Goal: Task Accomplishment & Management: Use online tool/utility

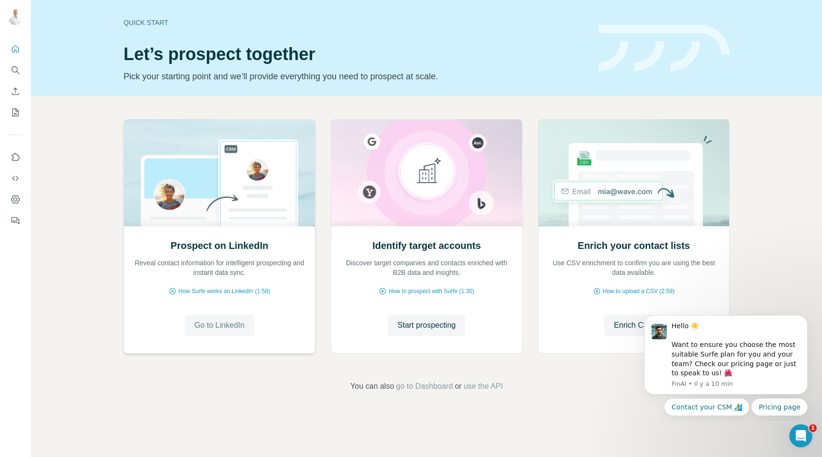
click at [227, 323] on span "Go to LinkedIn" at bounding box center [219, 326] width 50 height 12
click at [218, 328] on span "Go to LinkedIn" at bounding box center [219, 326] width 50 height 12
click at [421, 322] on span "Start prospecting" at bounding box center [427, 326] width 58 height 12
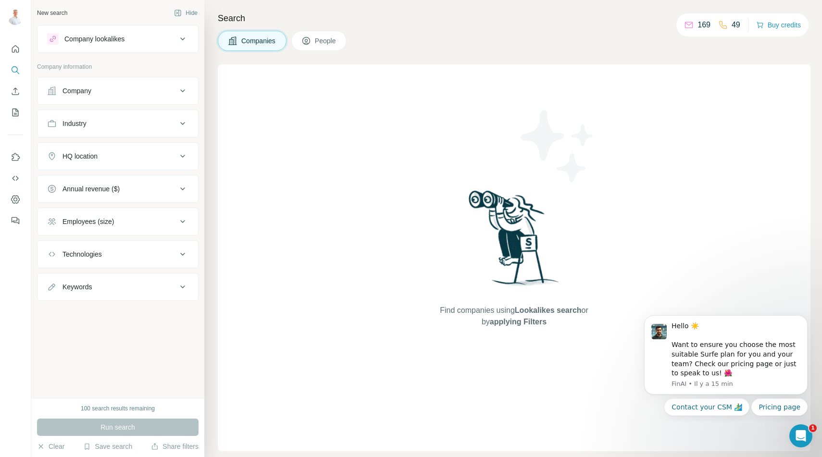
click at [89, 39] on div "Company lookalikes" at bounding box center [94, 39] width 60 height 10
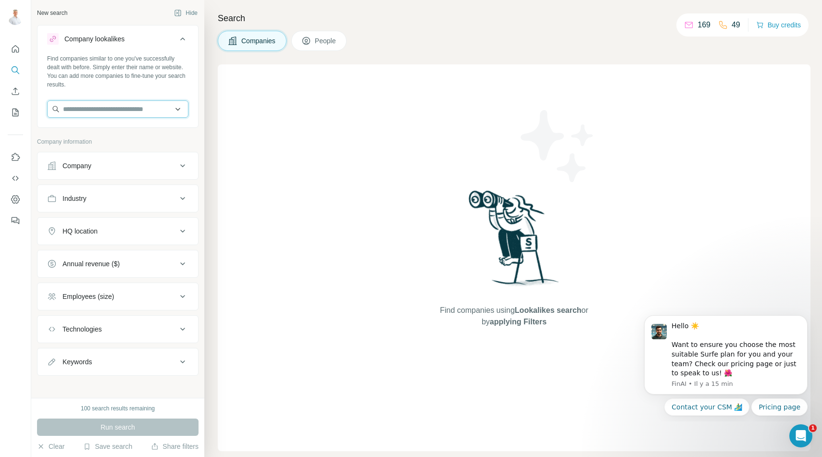
click at [103, 108] on input "text" at bounding box center [117, 109] width 141 height 17
click at [320, 37] on span "People" at bounding box center [326, 41] width 22 height 10
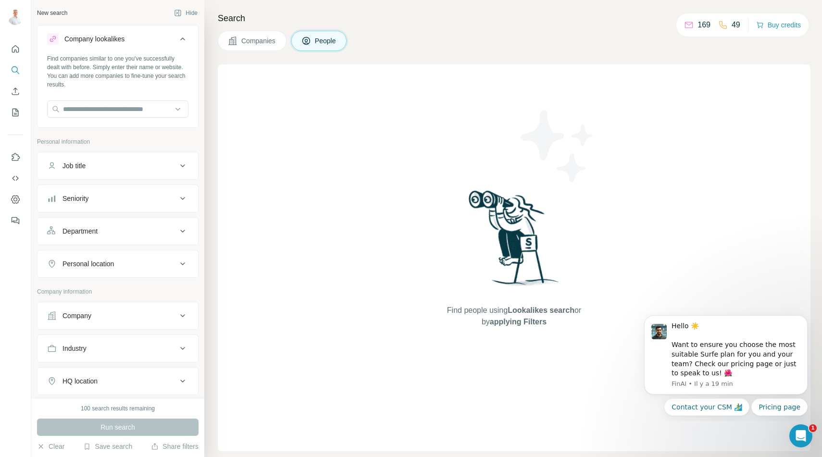
click at [321, 43] on span "People" at bounding box center [326, 41] width 22 height 10
click at [293, 94] on div "Find people using Lookalikes search or by applying Filters" at bounding box center [514, 257] width 593 height 387
click at [433, 94] on div "Find people using Lookalikes search or by applying Filters" at bounding box center [514, 257] width 173 height 387
click at [91, 113] on input "text" at bounding box center [117, 109] width 141 height 17
click at [13, 49] on icon "Quick start" at bounding box center [16, 49] width 10 height 10
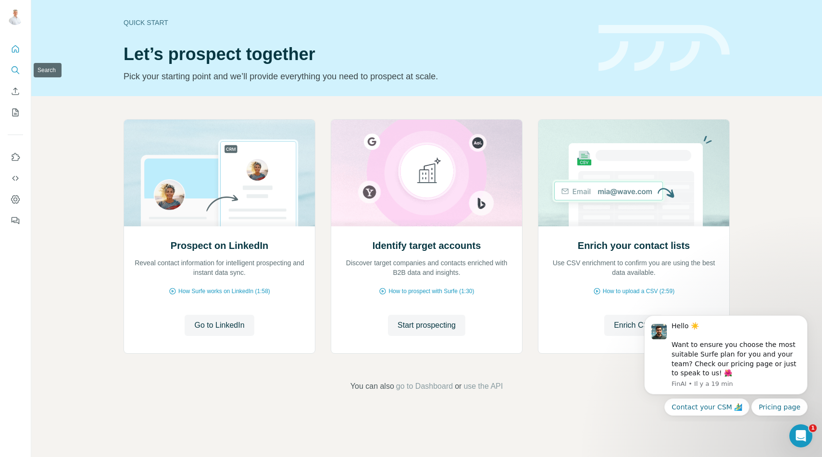
click at [14, 70] on icon "Search" at bounding box center [16, 70] width 10 height 10
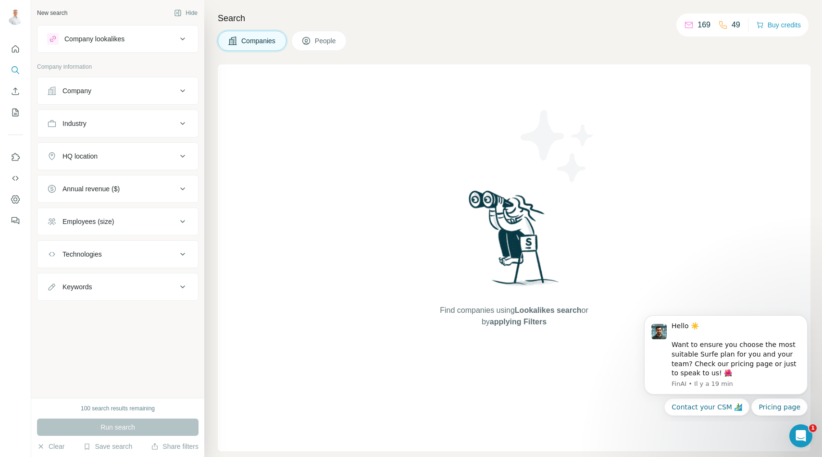
click at [107, 39] on div "Company lookalikes" at bounding box center [94, 39] width 60 height 10
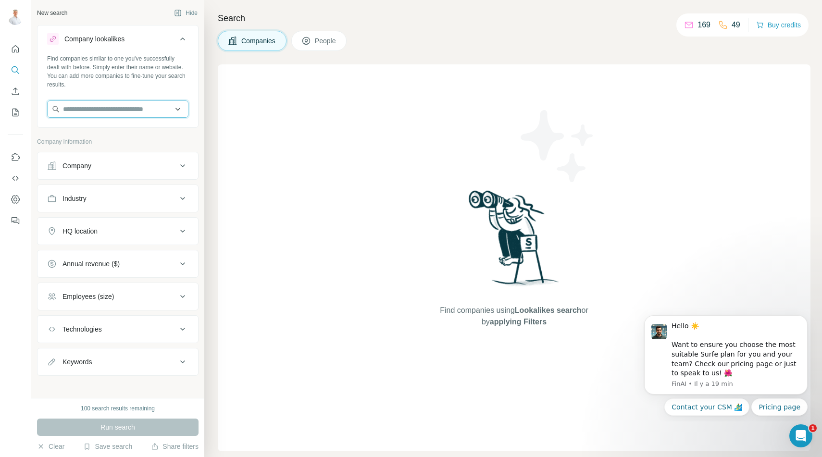
click at [109, 105] on input "text" at bounding box center [117, 109] width 141 height 17
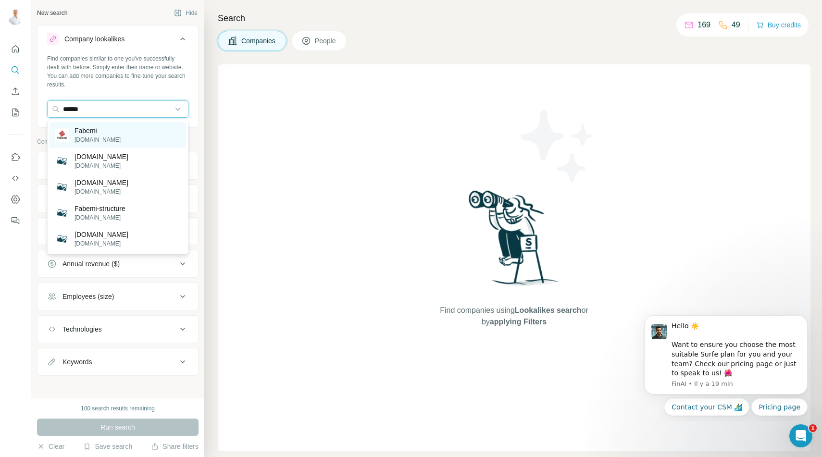
type input "******"
click at [64, 137] on img at bounding box center [61, 134] width 13 height 13
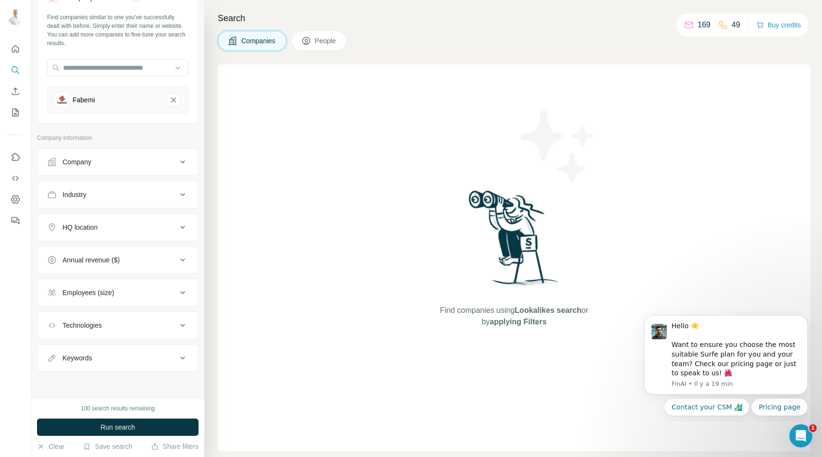
scroll to position [40, 0]
click at [101, 162] on div "Company" at bounding box center [112, 163] width 130 height 10
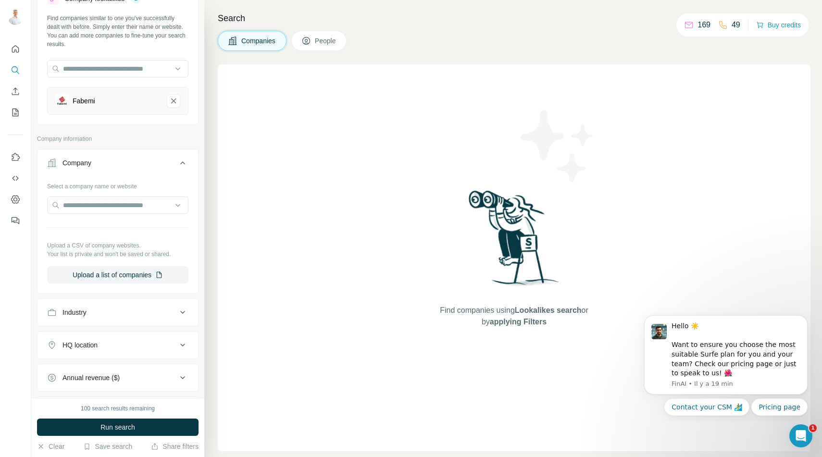
click at [101, 162] on div "Company" at bounding box center [112, 163] width 130 height 10
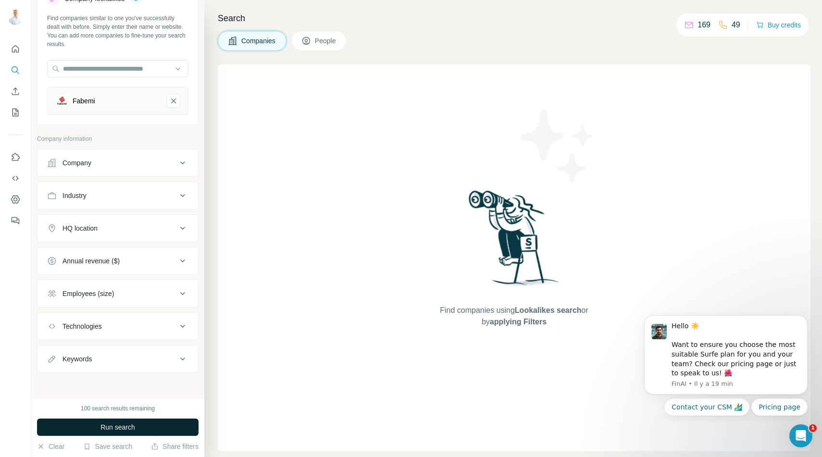
click at [101, 426] on span "Run search" at bounding box center [118, 428] width 35 height 10
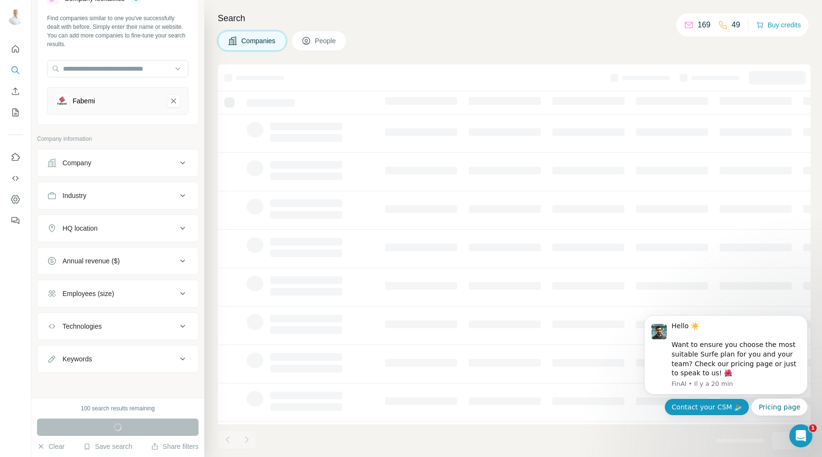
click at [711, 408] on button "Contact your CSM 🏄‍♂️" at bounding box center [707, 407] width 85 height 17
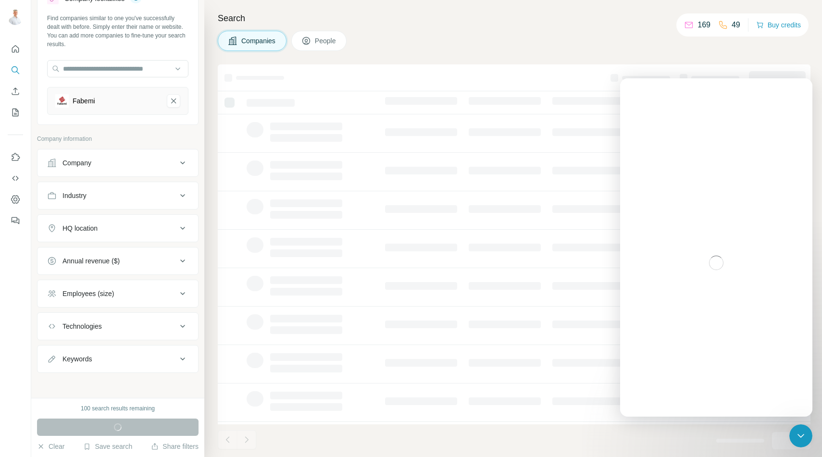
scroll to position [0, 0]
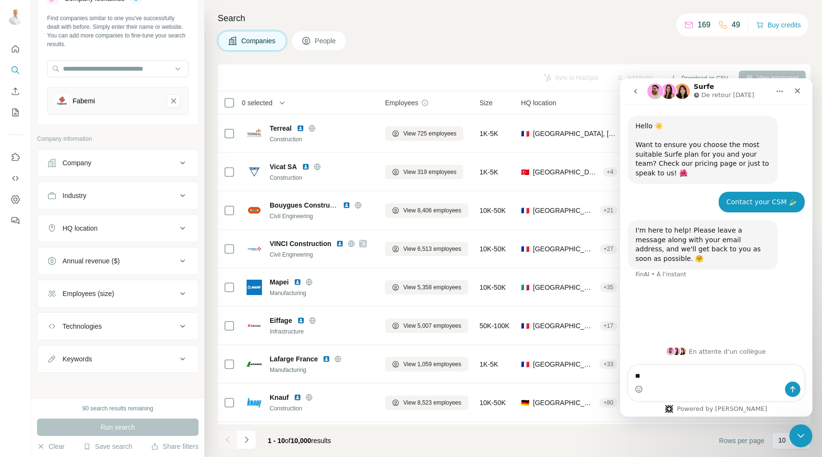
type textarea "*"
type textarea "**********"
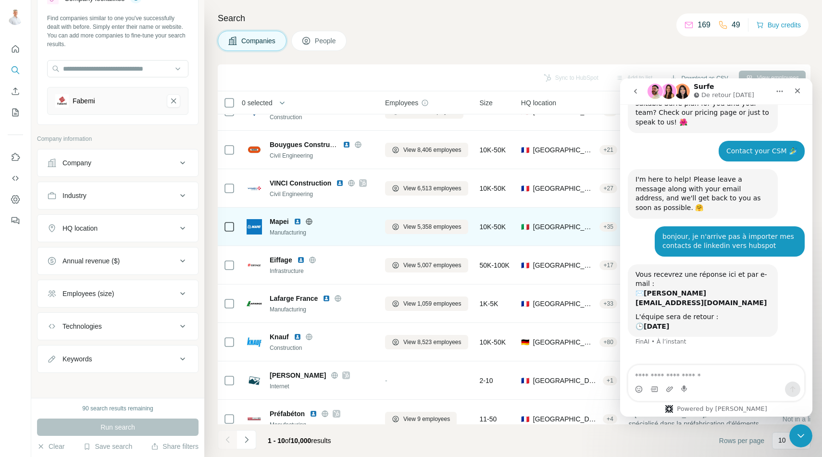
scroll to position [75, 0]
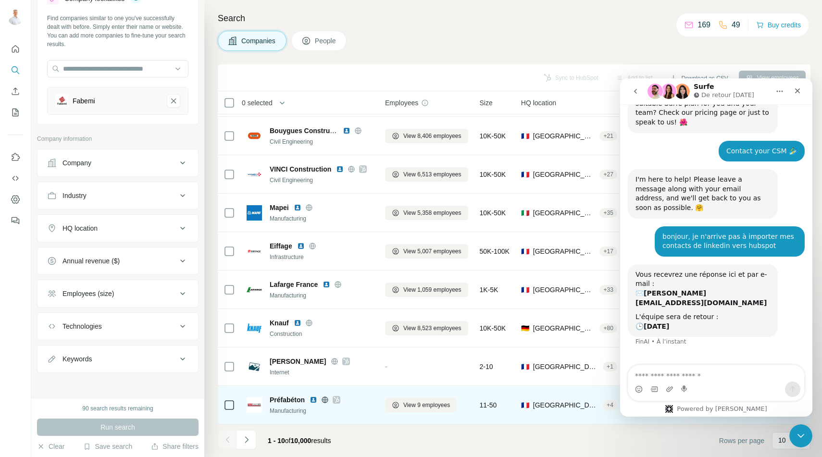
click at [315, 401] on img at bounding box center [314, 400] width 8 height 8
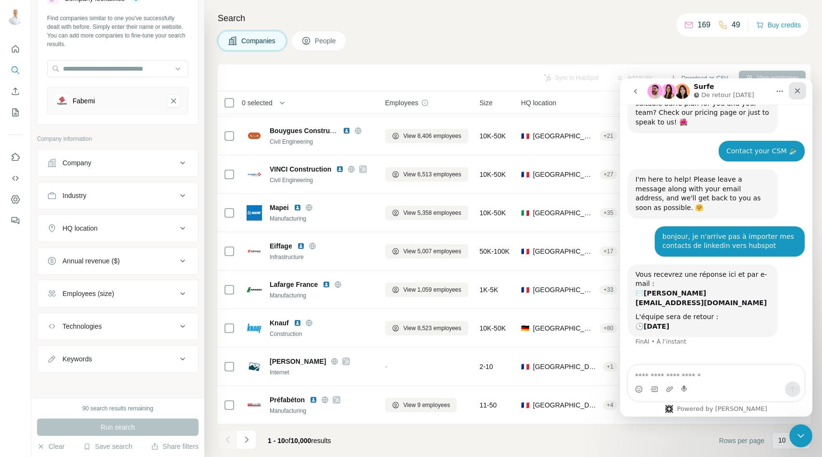
click at [798, 91] on icon "Fermer" at bounding box center [797, 90] width 5 height 5
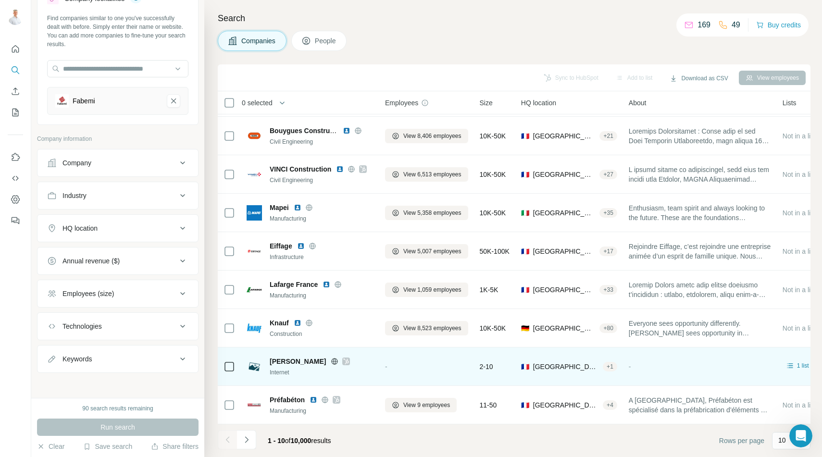
scroll to position [51, 0]
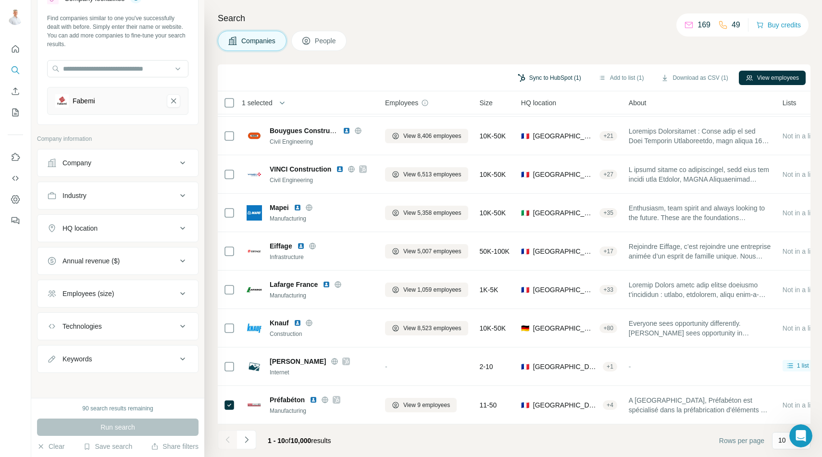
click at [551, 78] on button "Sync to HubSpot (1)" at bounding box center [549, 78] width 77 height 14
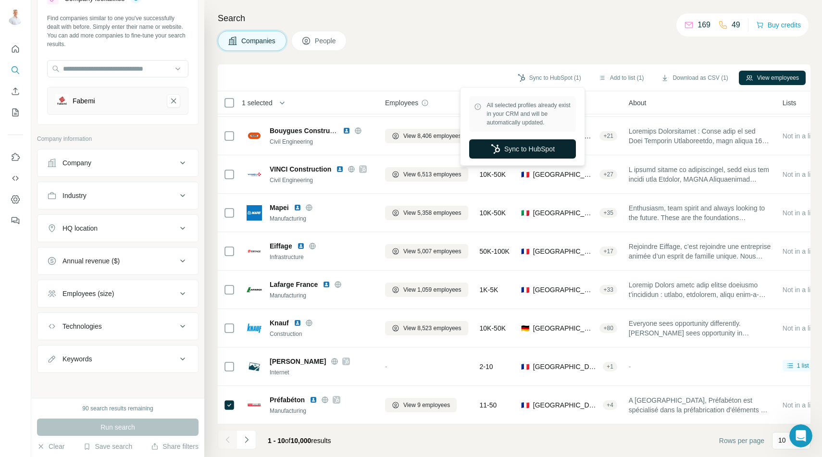
click at [536, 151] on button "Sync to HubSpot" at bounding box center [522, 148] width 107 height 19
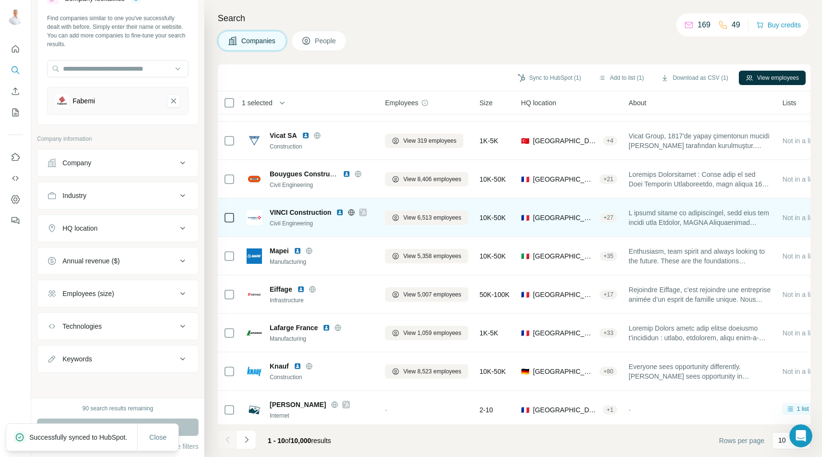
scroll to position [75, 0]
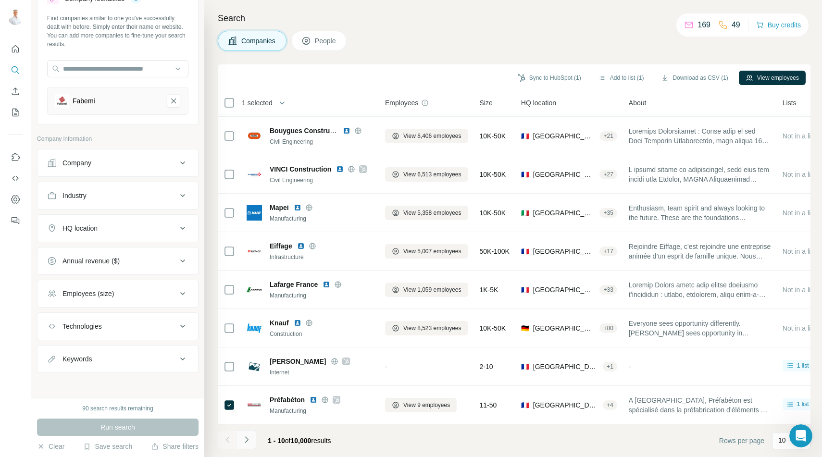
click at [249, 440] on icon "Navigate to next page" at bounding box center [247, 440] width 10 height 10
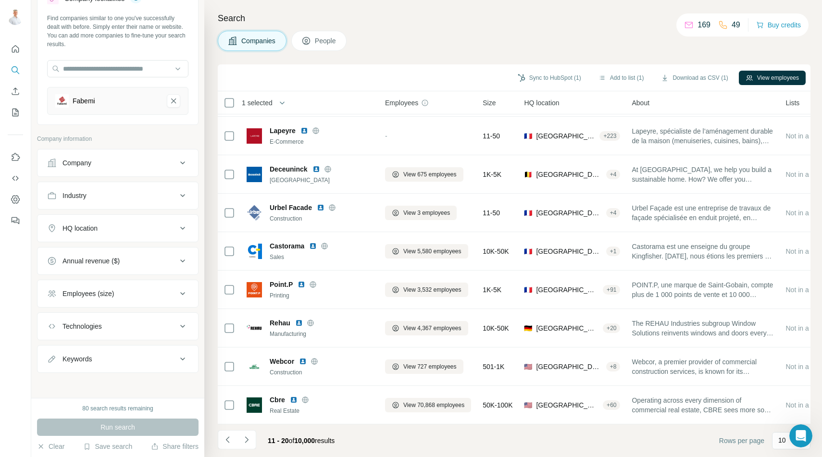
click at [74, 328] on div "Technologies" at bounding box center [82, 327] width 39 height 10
click at [246, 436] on icon "Navigate to next page" at bounding box center [247, 440] width 10 height 10
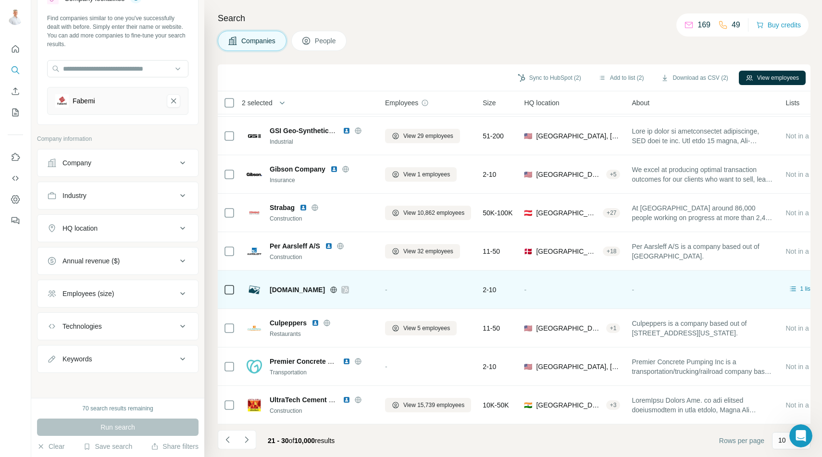
scroll to position [0, 0]
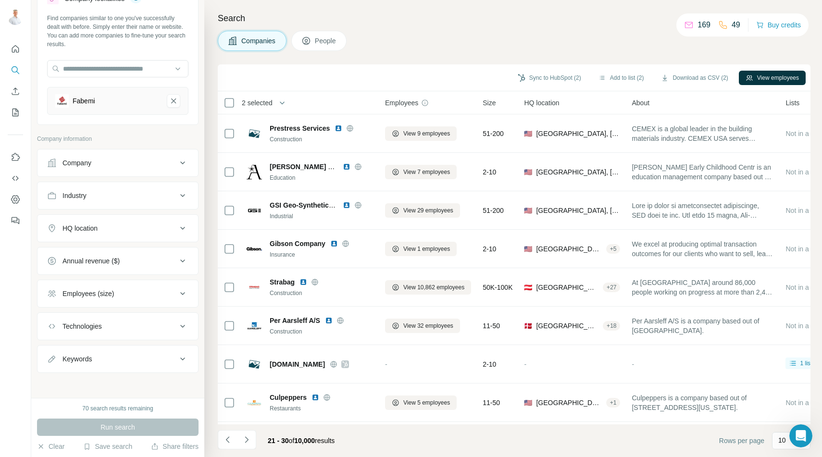
click at [317, 40] on span "People" at bounding box center [326, 41] width 22 height 10
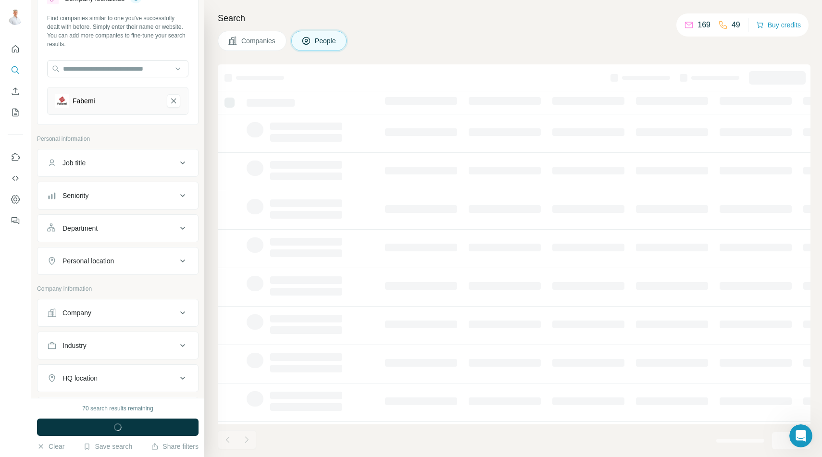
click at [97, 166] on div "Job title" at bounding box center [112, 163] width 130 height 10
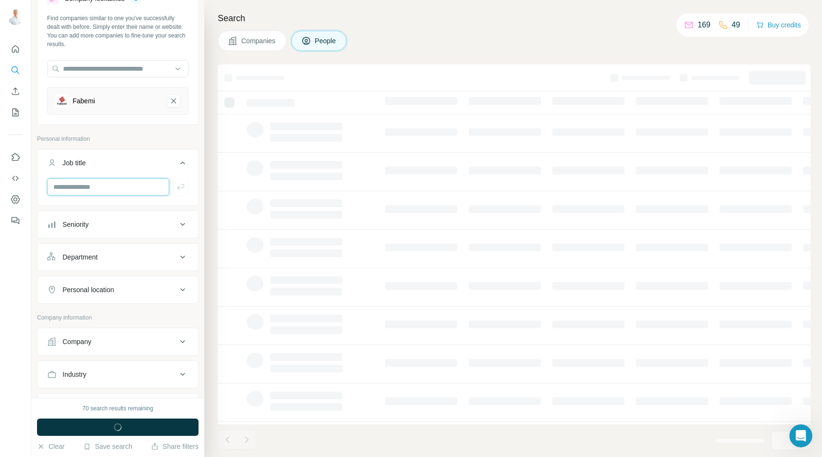
click at [100, 186] on input "text" at bounding box center [108, 186] width 122 height 17
type input "*******"
click at [175, 185] on button "button" at bounding box center [180, 186] width 15 height 17
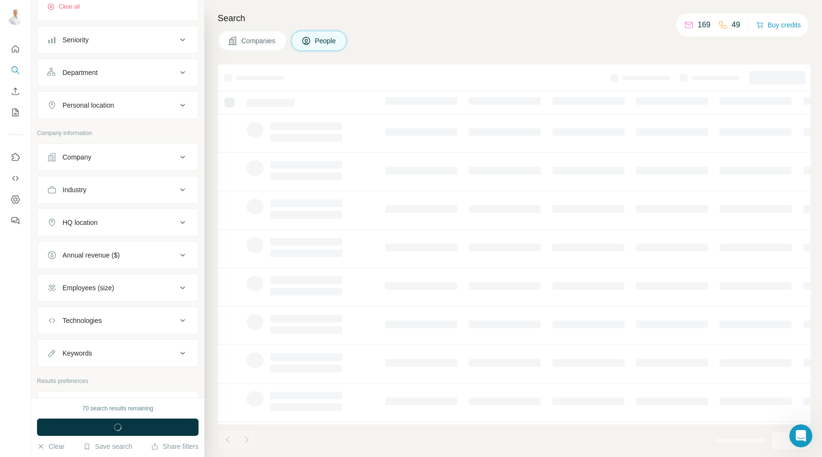
scroll to position [262, 0]
click at [86, 193] on button "Industry" at bounding box center [118, 187] width 161 height 23
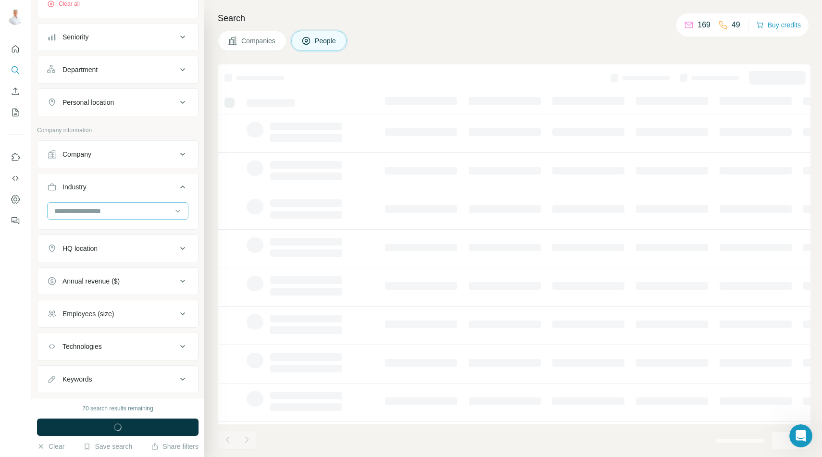
click at [90, 209] on input at bounding box center [112, 211] width 119 height 11
type input "********"
click at [78, 210] on input "********" at bounding box center [112, 211] width 119 height 11
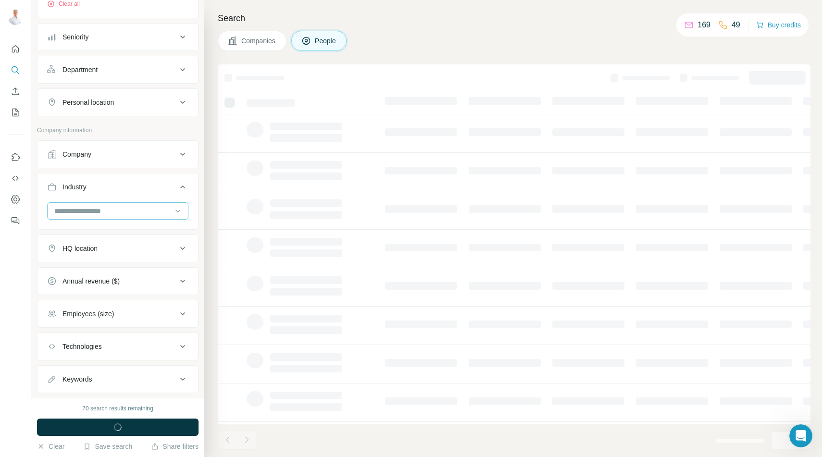
click at [78, 210] on input at bounding box center [112, 211] width 119 height 11
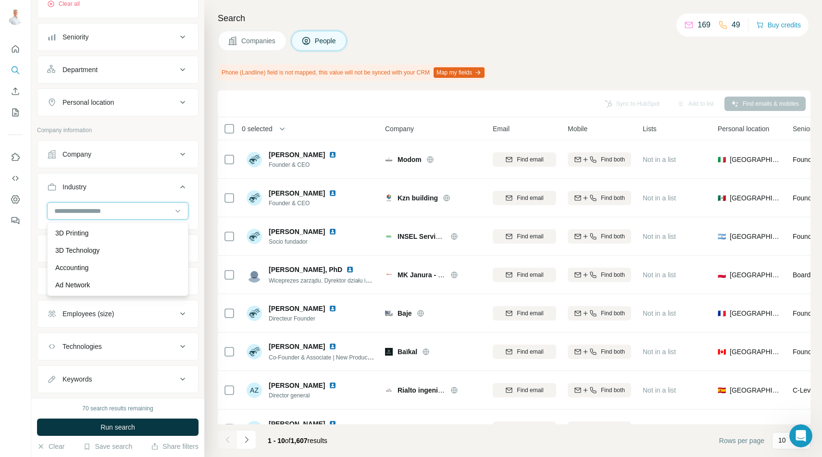
click at [78, 210] on input at bounding box center [112, 211] width 119 height 11
type input "********"
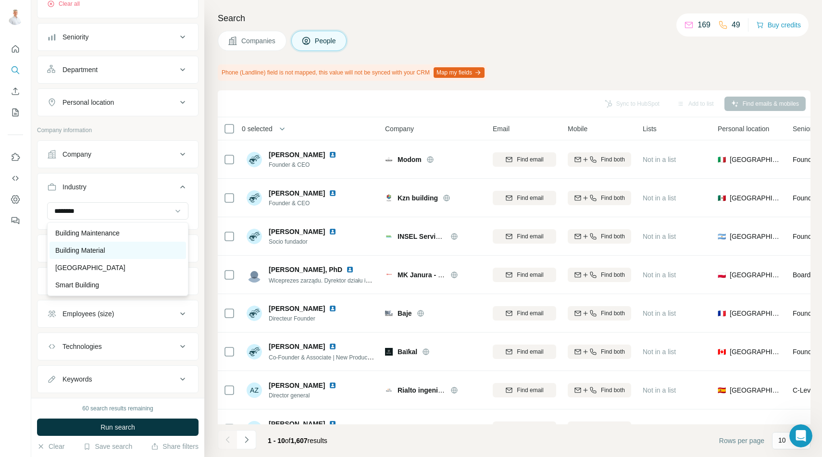
click at [76, 249] on p "Building Material" at bounding box center [80, 251] width 50 height 10
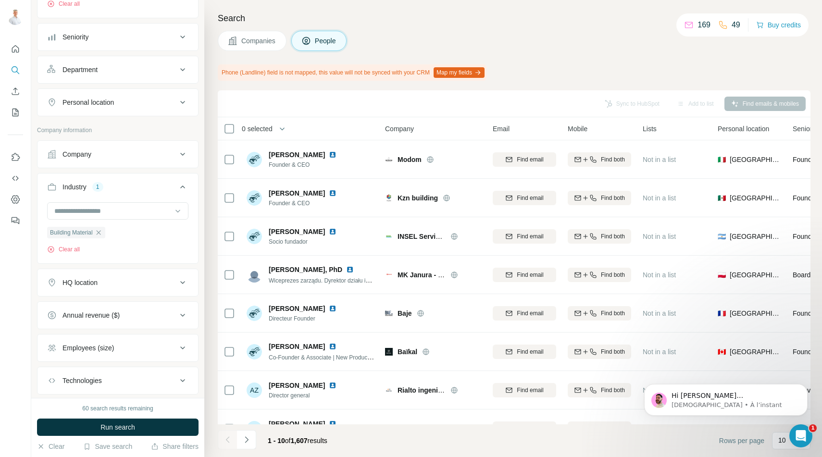
scroll to position [145, 0]
click at [749, 404] on p "[DEMOGRAPHIC_DATA] • À l’instant" at bounding box center [734, 405] width 124 height 9
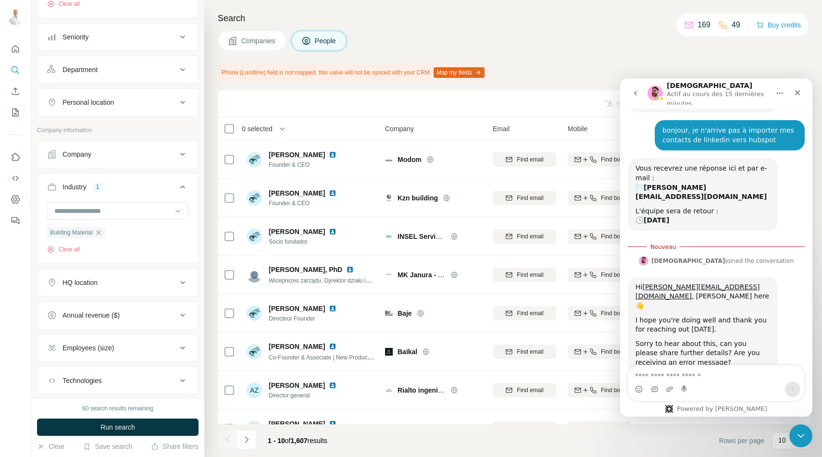
scroll to position [161, 0]
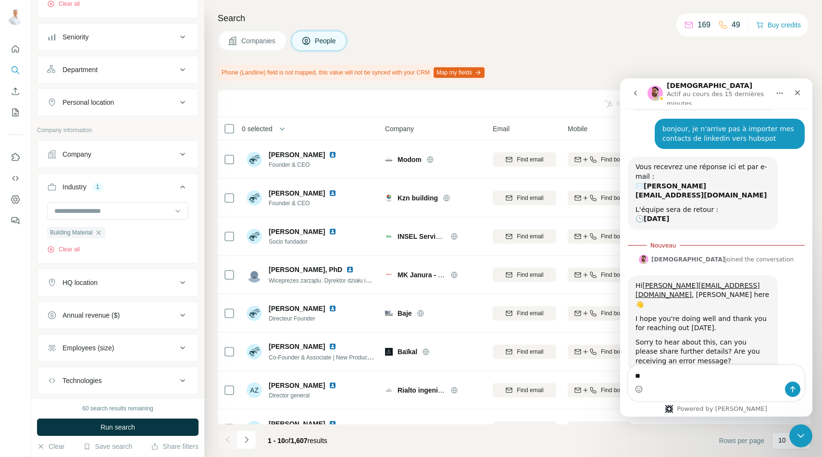
type textarea "*"
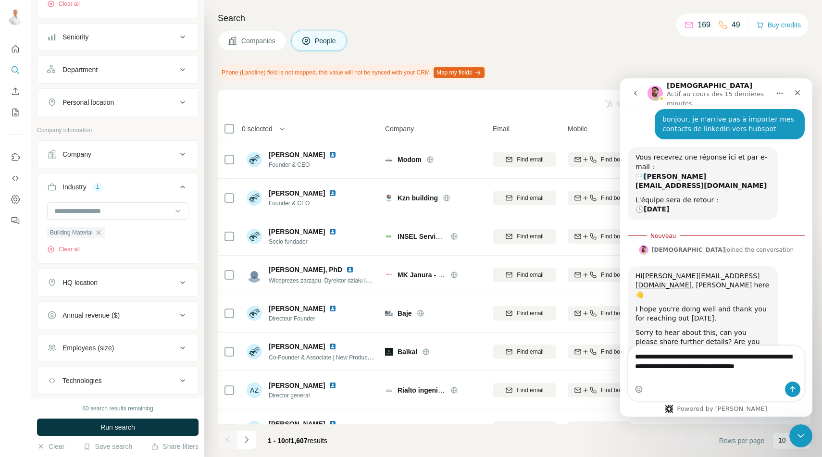
scroll to position [180, 0]
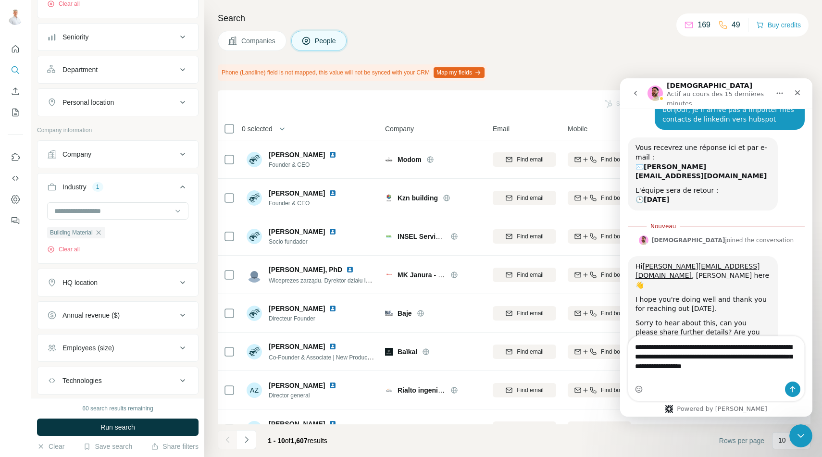
type textarea "**********"
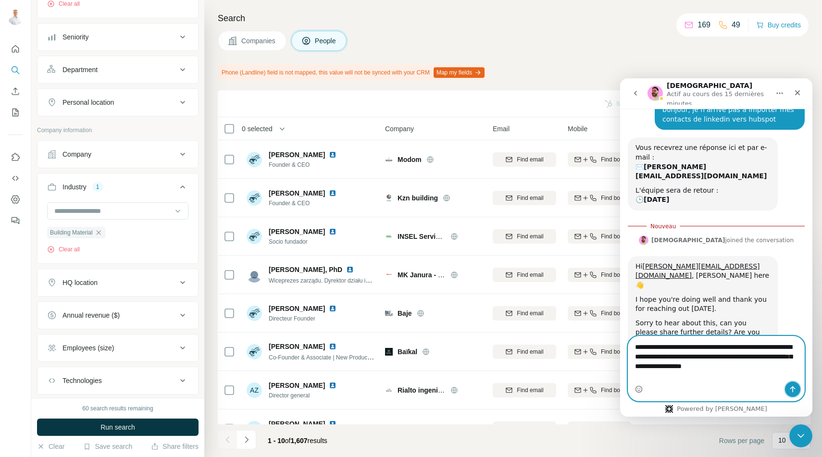
click at [794, 387] on icon "Envoyer un message…" at bounding box center [793, 390] width 8 height 8
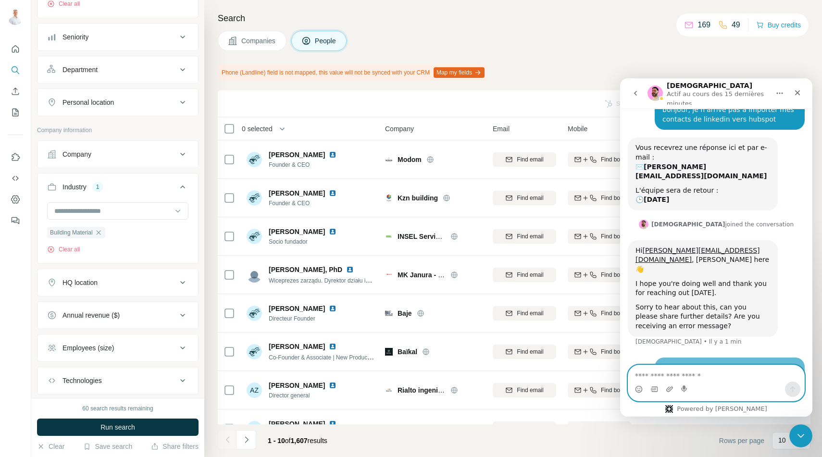
scroll to position [202, 0]
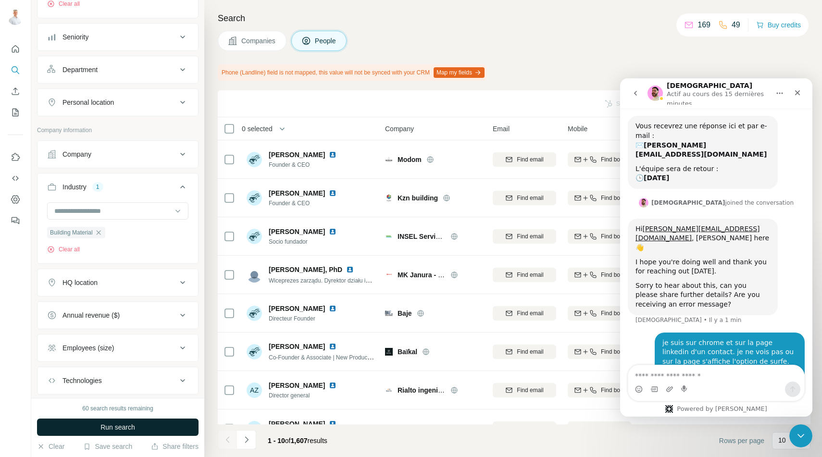
click at [114, 426] on span "Run search" at bounding box center [118, 428] width 35 height 10
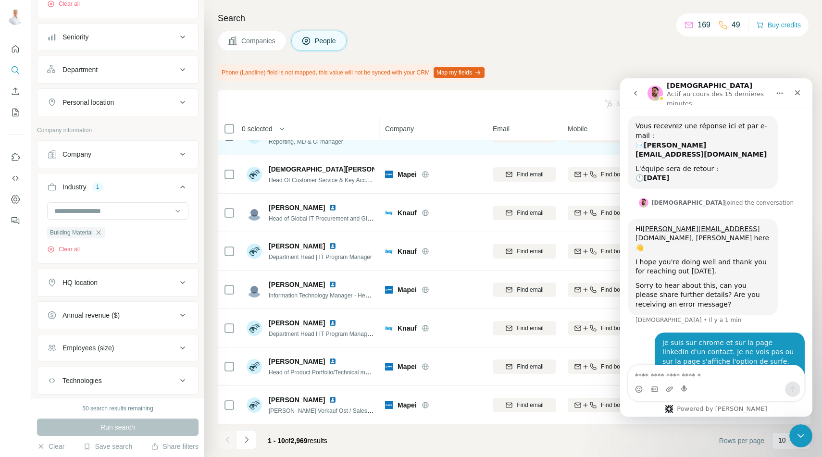
scroll to position [0, 0]
